Goal: Understand process/instructions

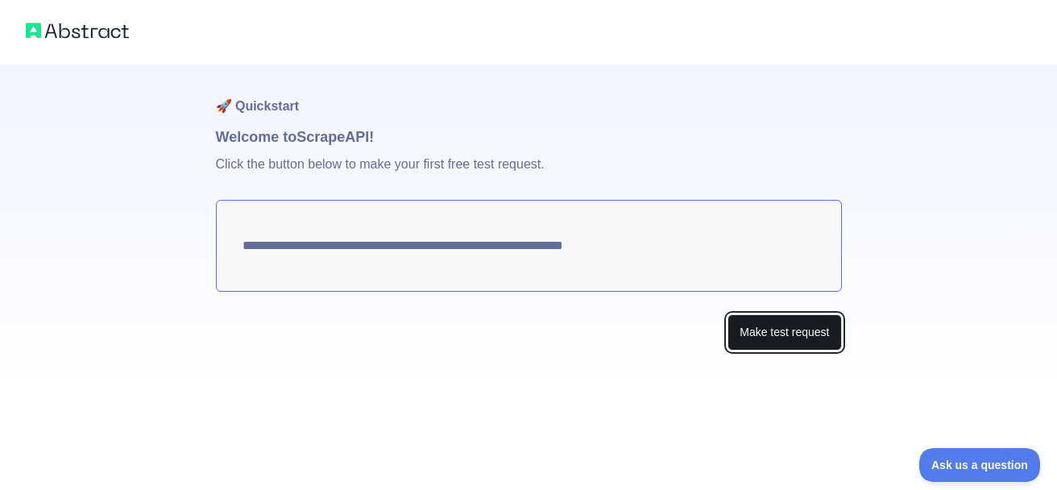
click at [777, 337] on button "Make test request" at bounding box center [785, 332] width 114 height 36
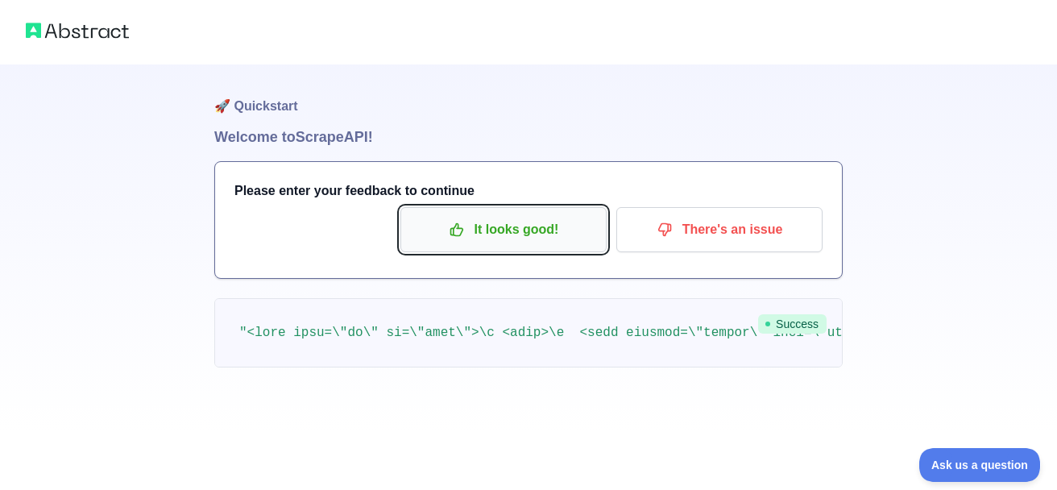
click at [526, 232] on p "It looks good!" at bounding box center [504, 229] width 182 height 27
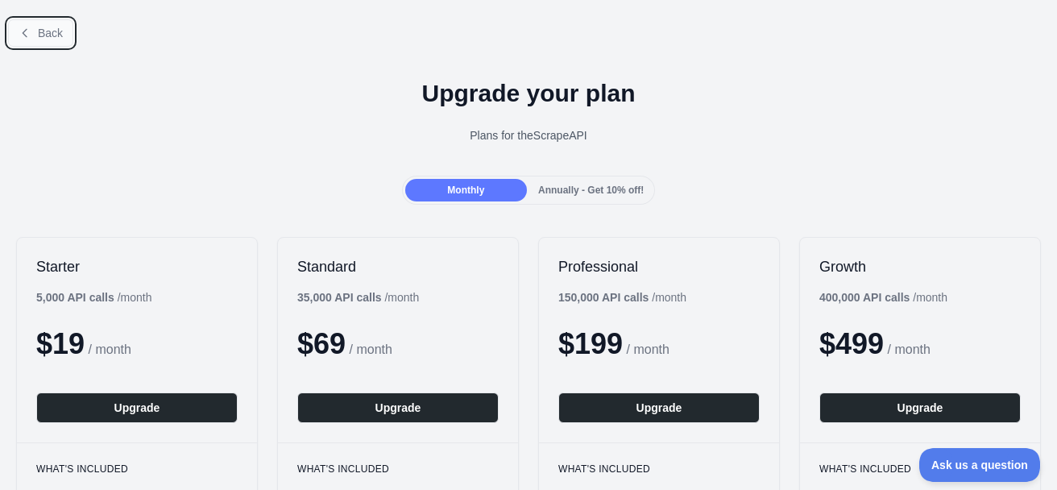
click at [33, 31] on button "Back" at bounding box center [40, 32] width 65 height 27
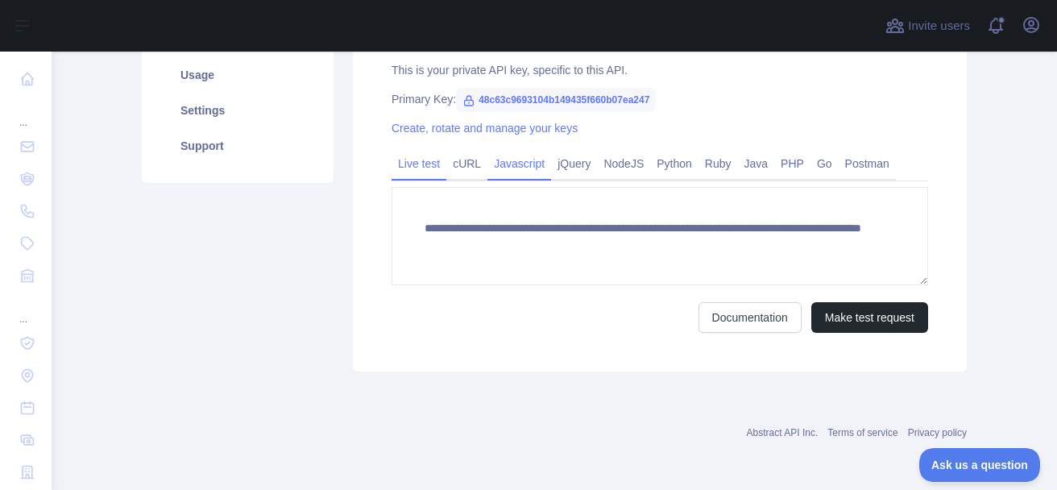
scroll to position [276, 0]
click at [506, 165] on link "Javascript" at bounding box center [520, 163] width 64 height 26
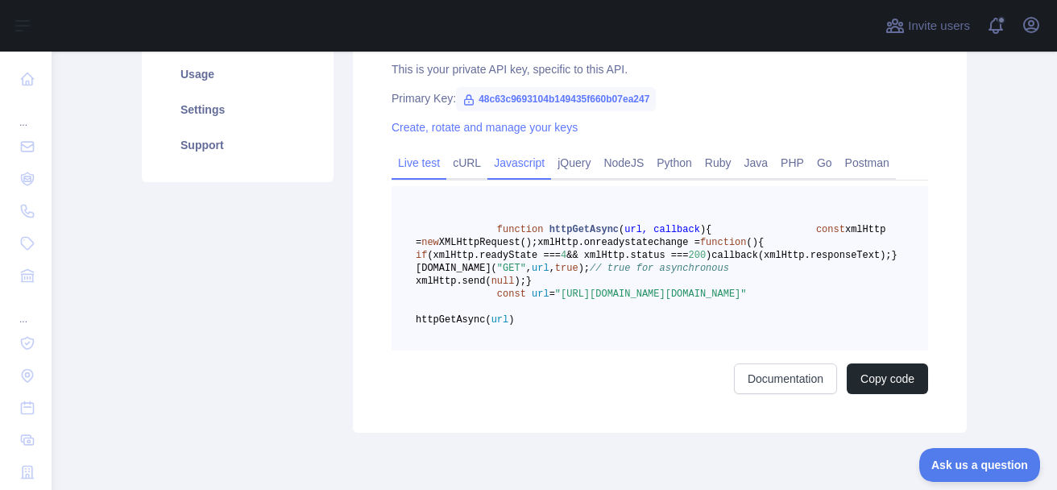
click at [419, 160] on link "Live test" at bounding box center [419, 163] width 55 height 26
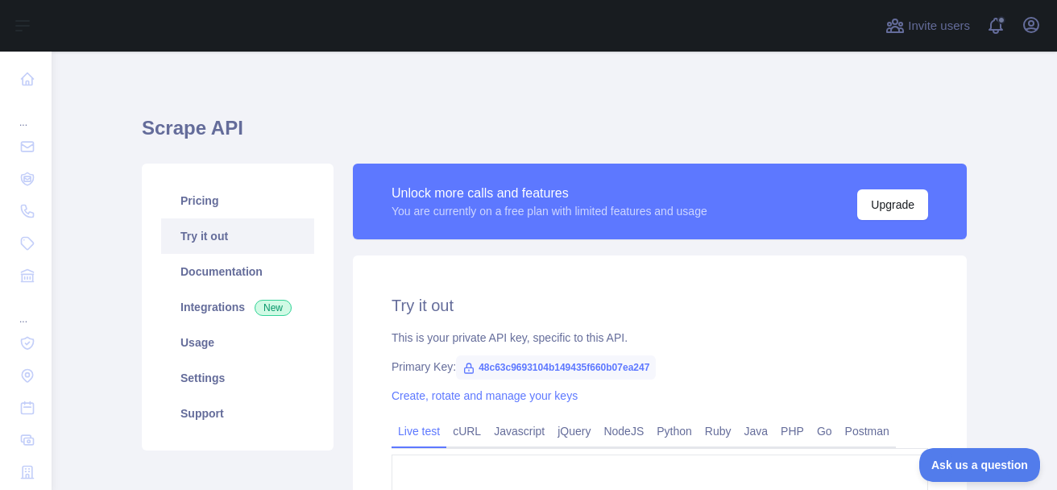
scroll to position [0, 0]
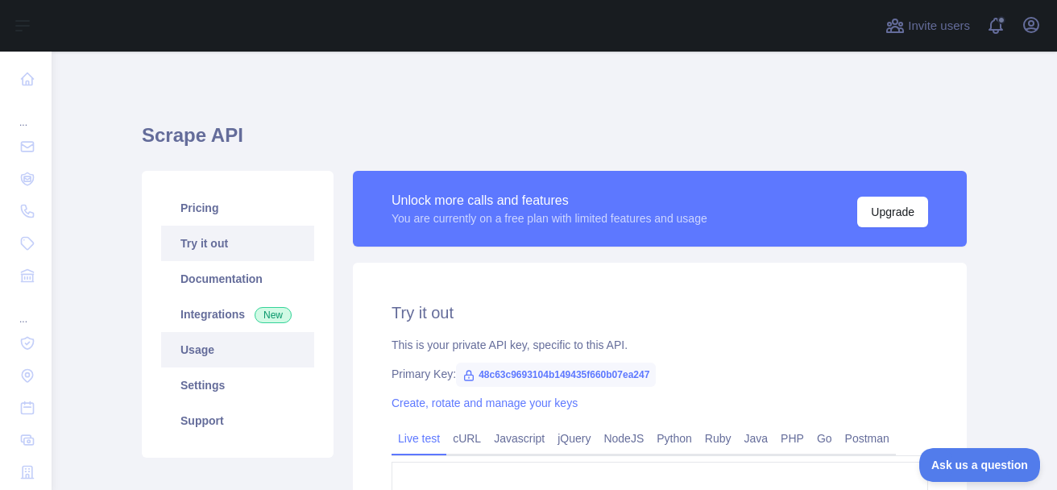
click at [184, 346] on link "Usage" at bounding box center [237, 349] width 153 height 35
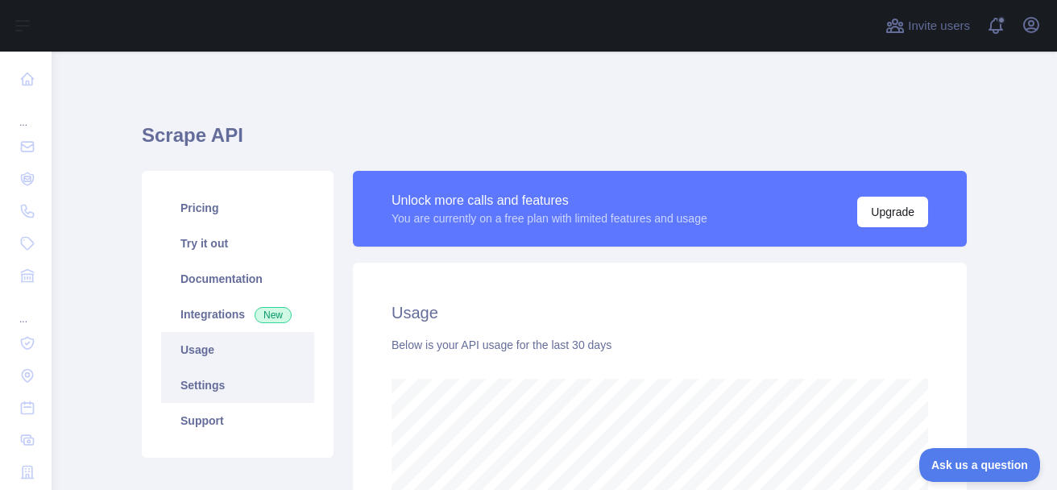
click at [228, 380] on link "Settings" at bounding box center [237, 385] width 153 height 35
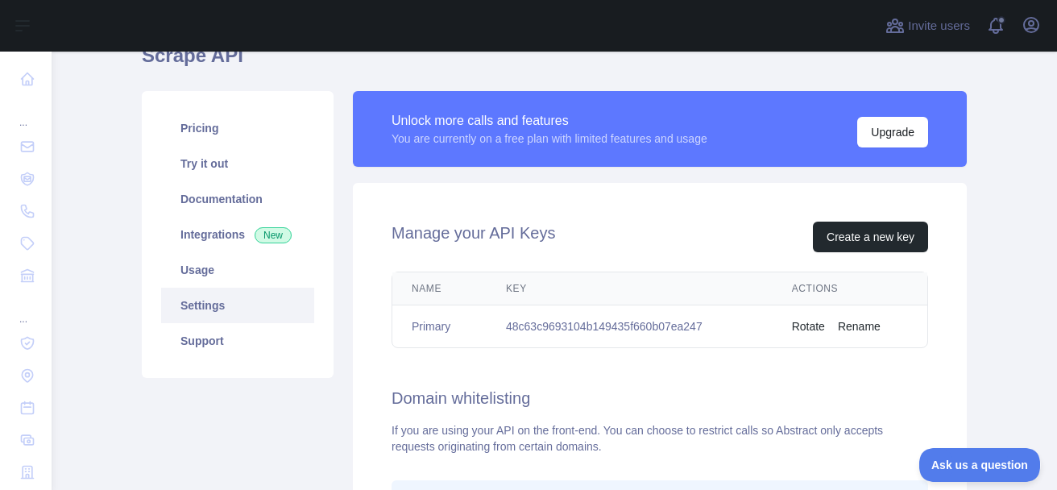
scroll to position [65, 0]
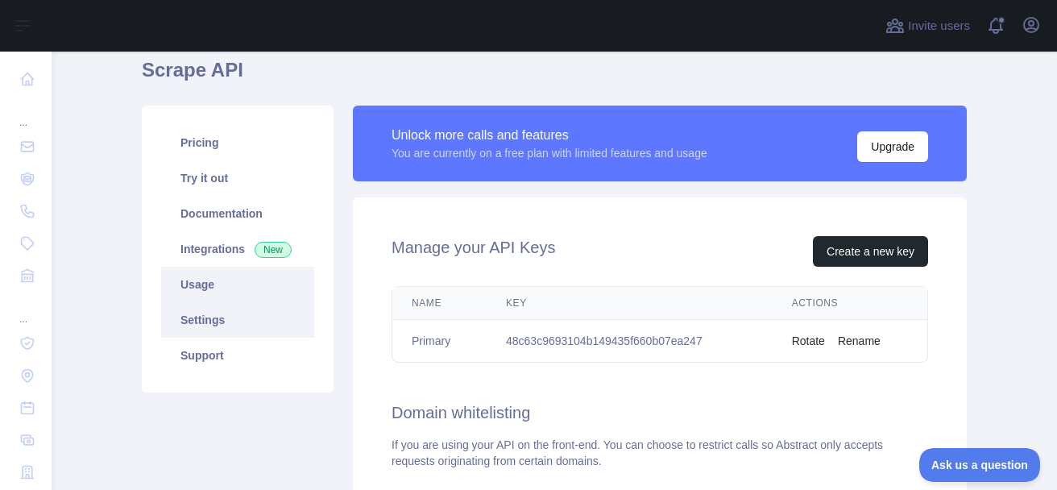
click at [240, 289] on link "Usage" at bounding box center [237, 284] width 153 height 35
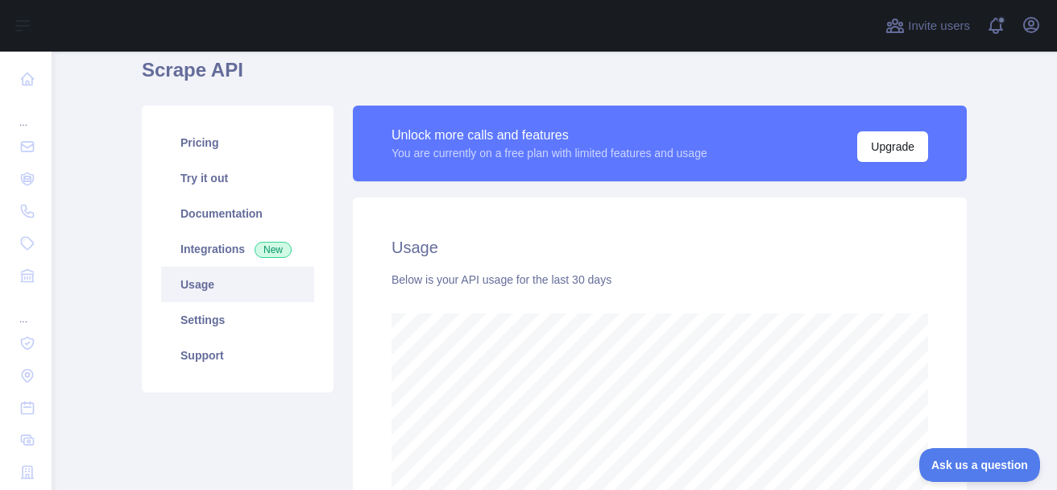
scroll to position [438, 994]
click at [231, 198] on link "Documentation" at bounding box center [237, 213] width 153 height 35
